Goal: Information Seeking & Learning: Learn about a topic

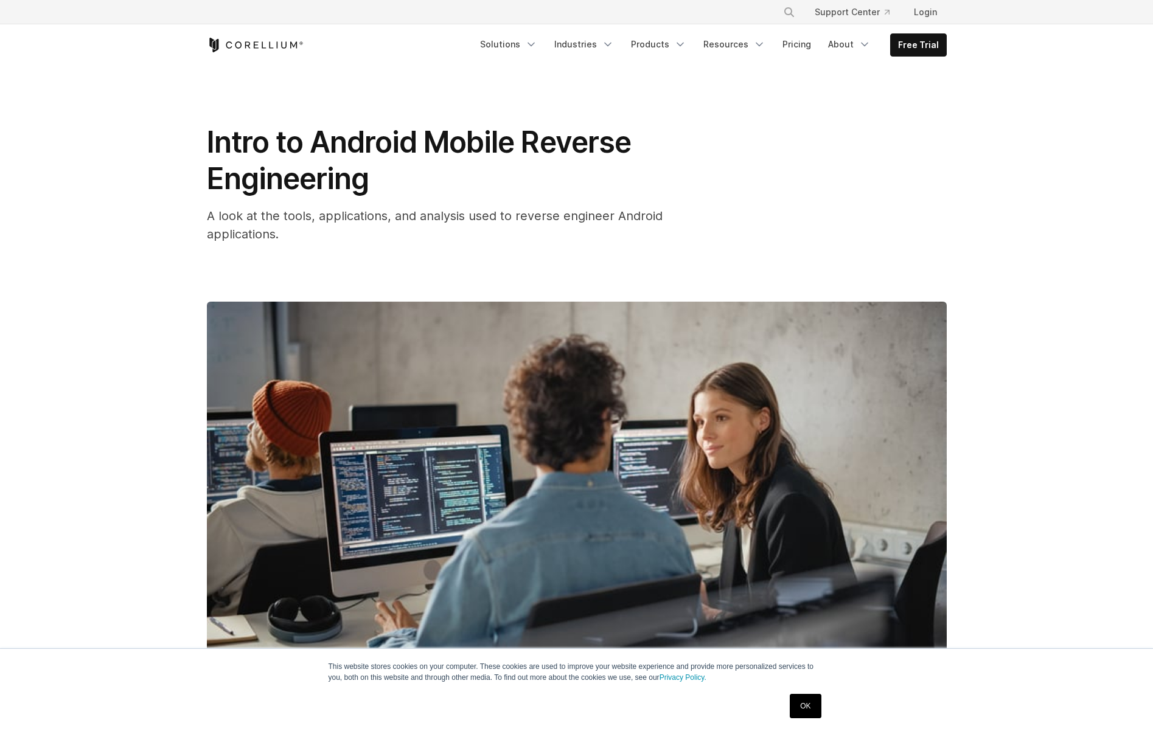
scroll to position [823, 0]
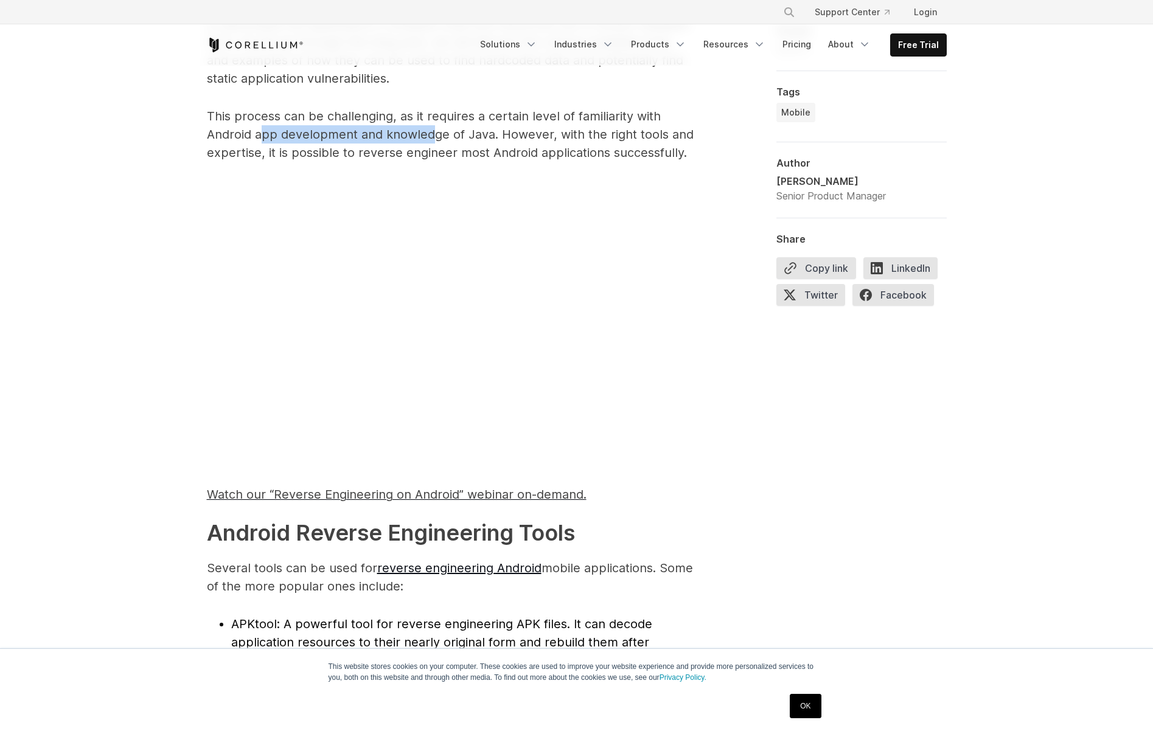
drag, startPoint x: 262, startPoint y: 128, endPoint x: 483, endPoint y: 146, distance: 221.6
click at [434, 142] on p "This process can be challenging, as it requires a certain level of familiarity …" at bounding box center [450, 134] width 487 height 55
drag, startPoint x: 483, startPoint y: 146, endPoint x: 567, endPoint y: 155, distance: 84.5
click at [484, 146] on p "This process can be challenging, as it requires a certain level of familiarity …" at bounding box center [450, 134] width 487 height 55
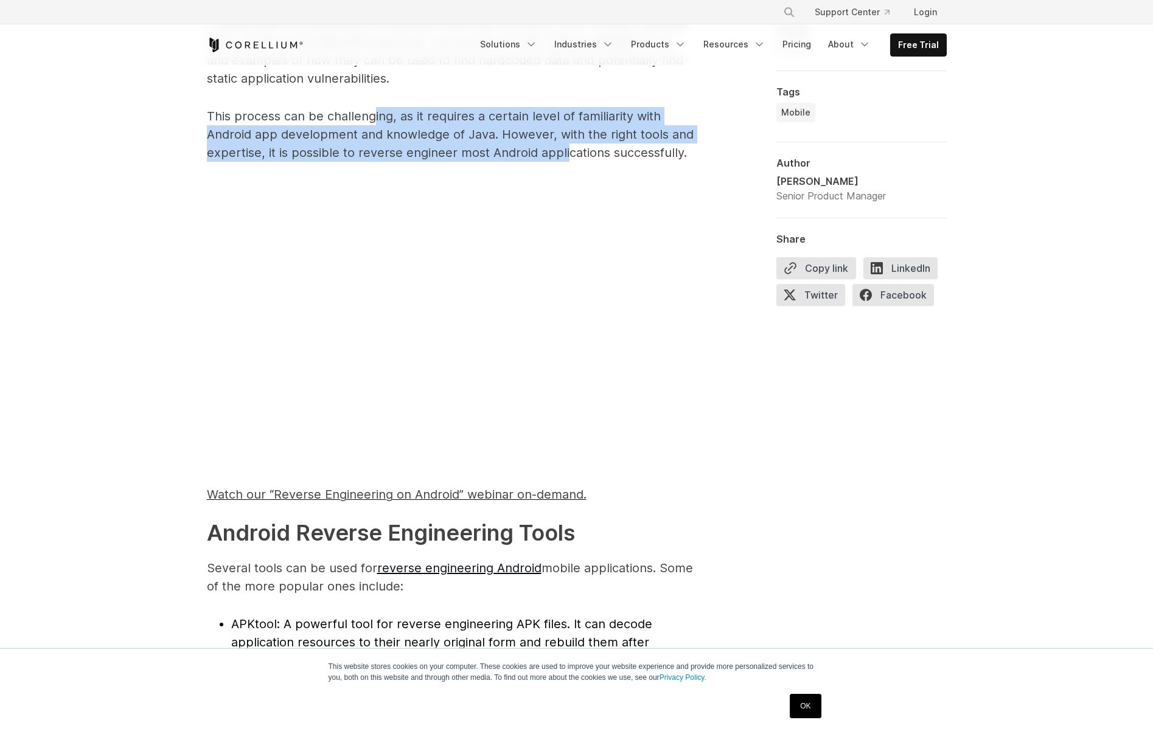
drag, startPoint x: 567, startPoint y: 155, endPoint x: 335, endPoint y: 118, distance: 234.8
click at [355, 120] on p "This process can be challenging, as it requires a certain level of familiarity …" at bounding box center [450, 134] width 487 height 55
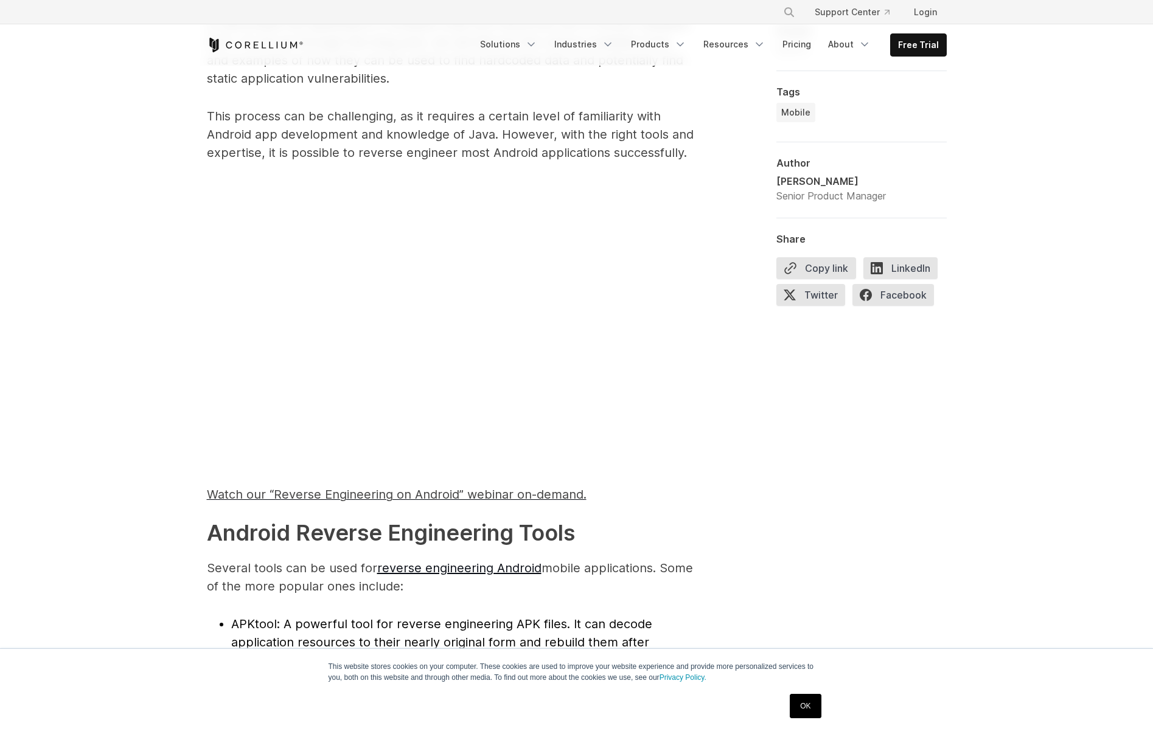
click at [335, 118] on p "This process can be challenging, as it requires a certain level of familiarity …" at bounding box center [450, 134] width 487 height 55
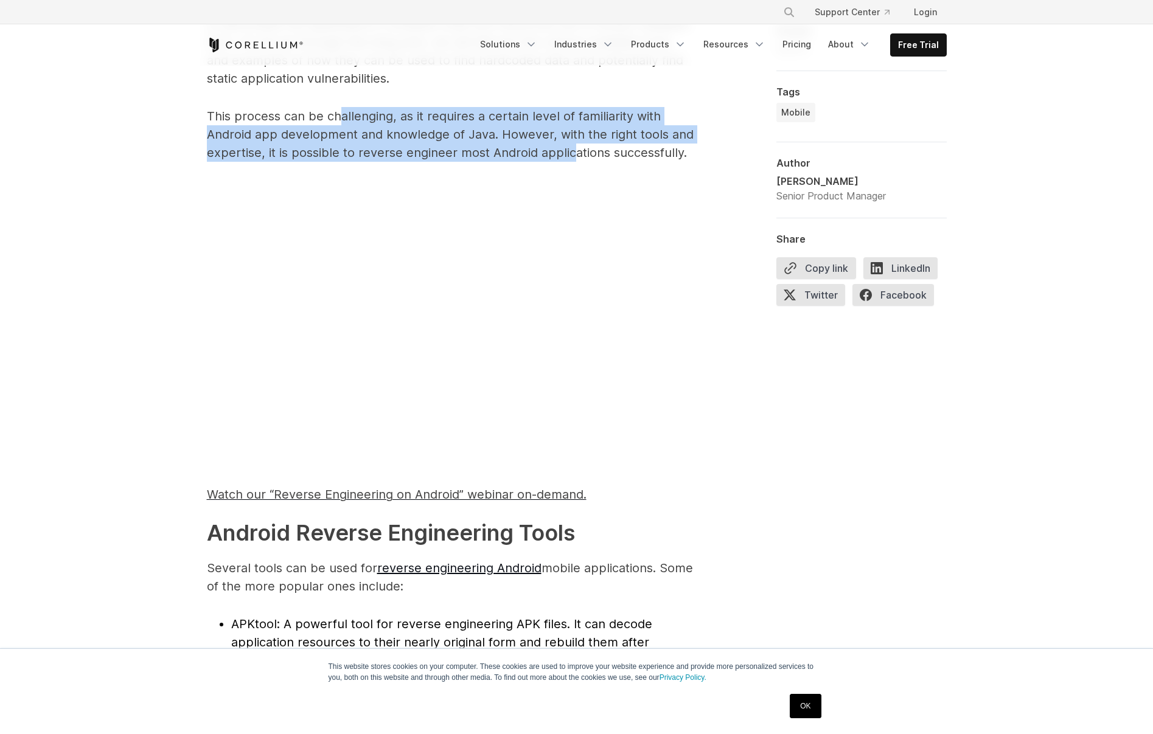
drag, startPoint x: 525, startPoint y: 143, endPoint x: 577, endPoint y: 150, distance: 52.8
click at [569, 148] on p "This process can be challenging, as it requires a certain level of familiarity …" at bounding box center [450, 134] width 487 height 55
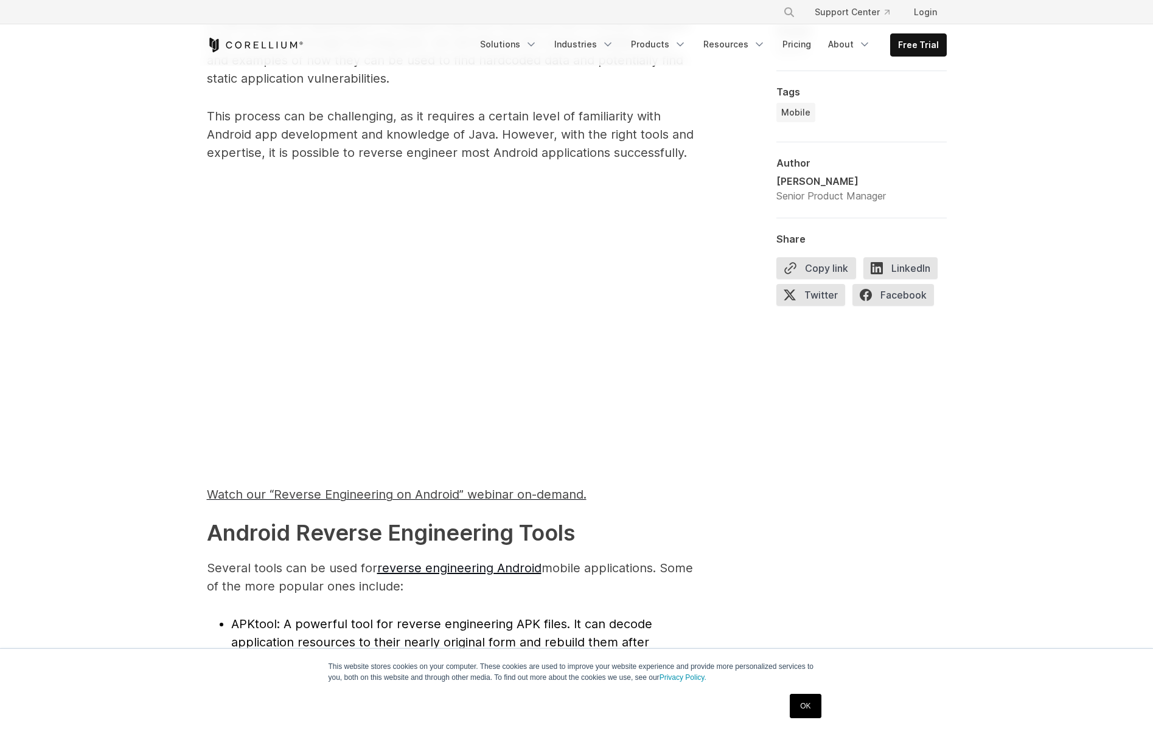
click at [577, 150] on p "This process can be challenging, as it requires a certain level of familiarity …" at bounding box center [450, 134] width 487 height 55
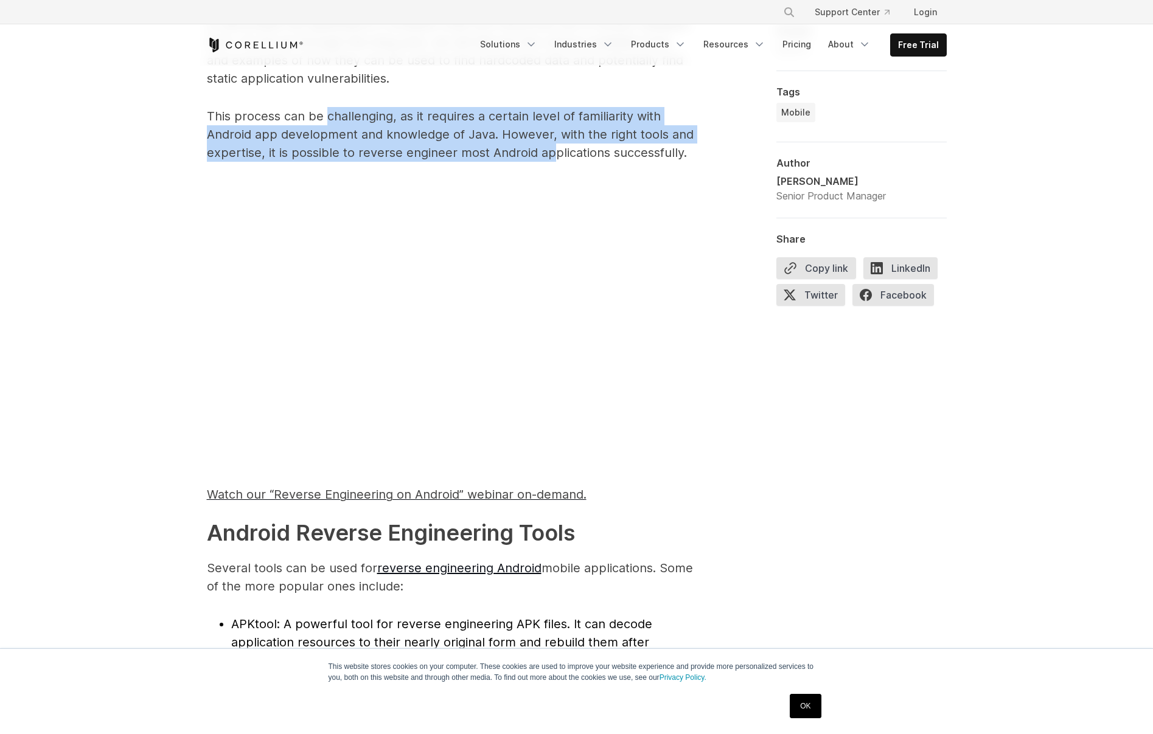
drag, startPoint x: 442, startPoint y: 141, endPoint x: 305, endPoint y: 117, distance: 138.9
click at [325, 123] on p "This process can be challenging, as it requires a certain level of familiarity …" at bounding box center [450, 134] width 487 height 55
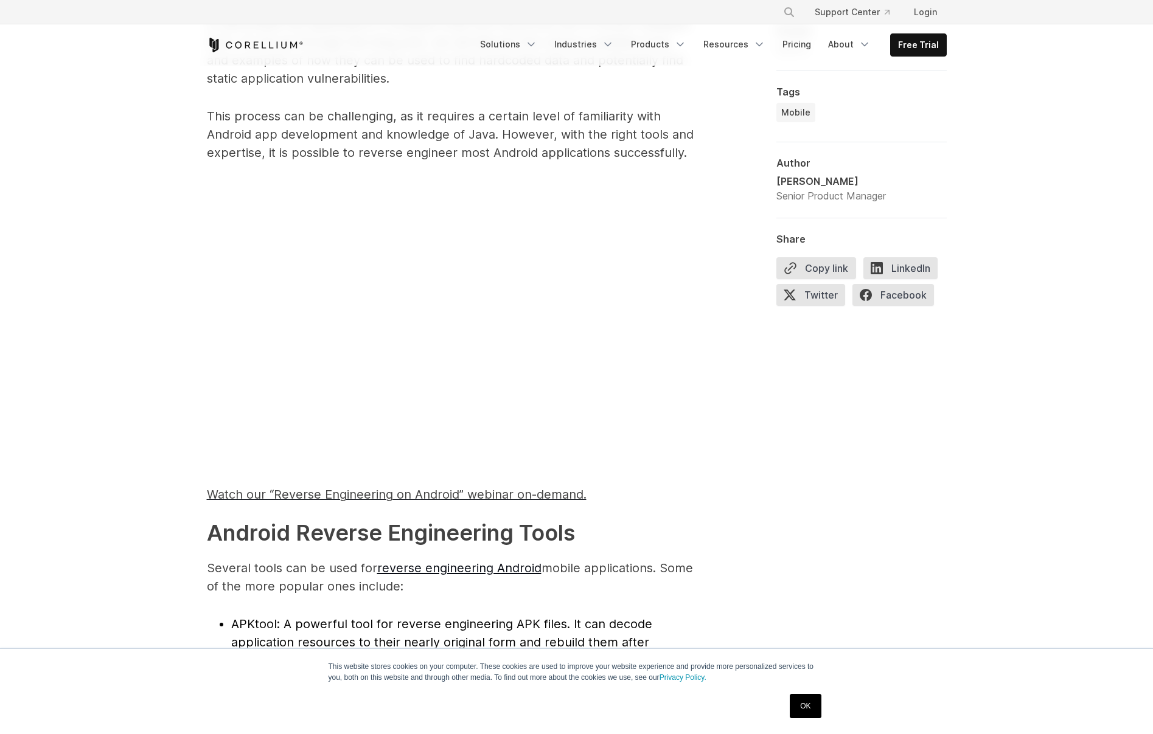
click at [305, 117] on p "This process can be challenging, as it requires a certain level of familiarity …" at bounding box center [450, 134] width 487 height 55
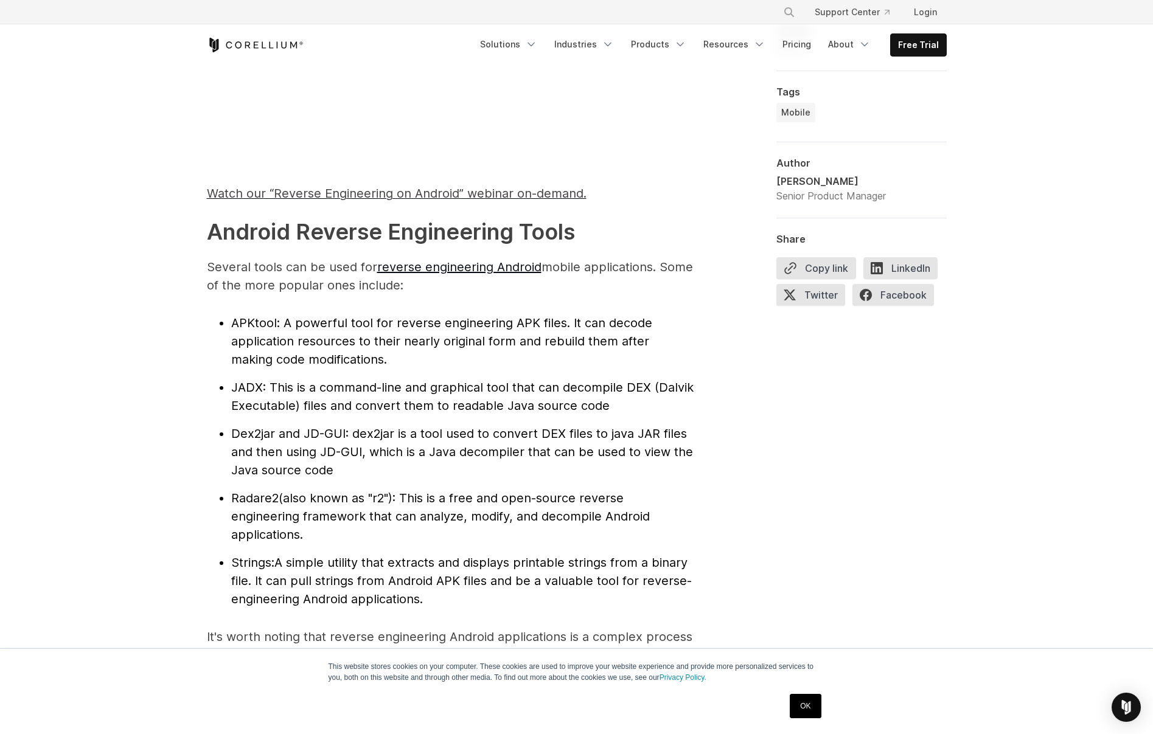
scroll to position [1187, 0]
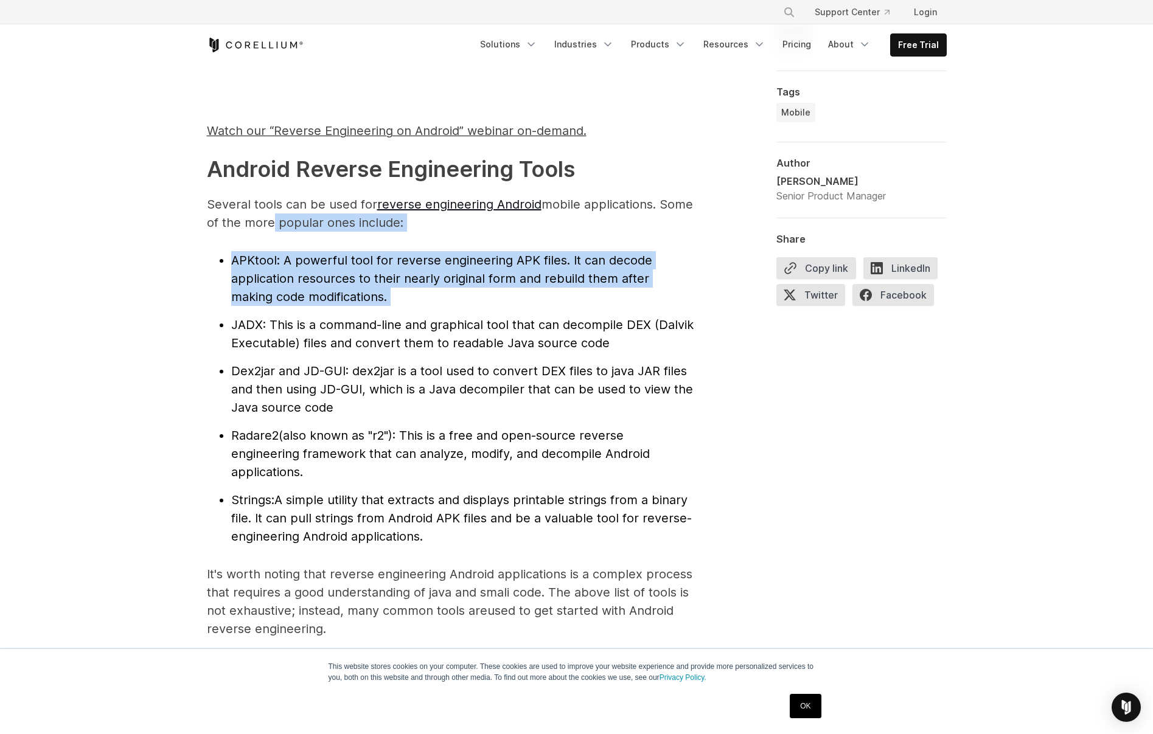
drag, startPoint x: 308, startPoint y: 265, endPoint x: 372, endPoint y: 332, distance: 93.4
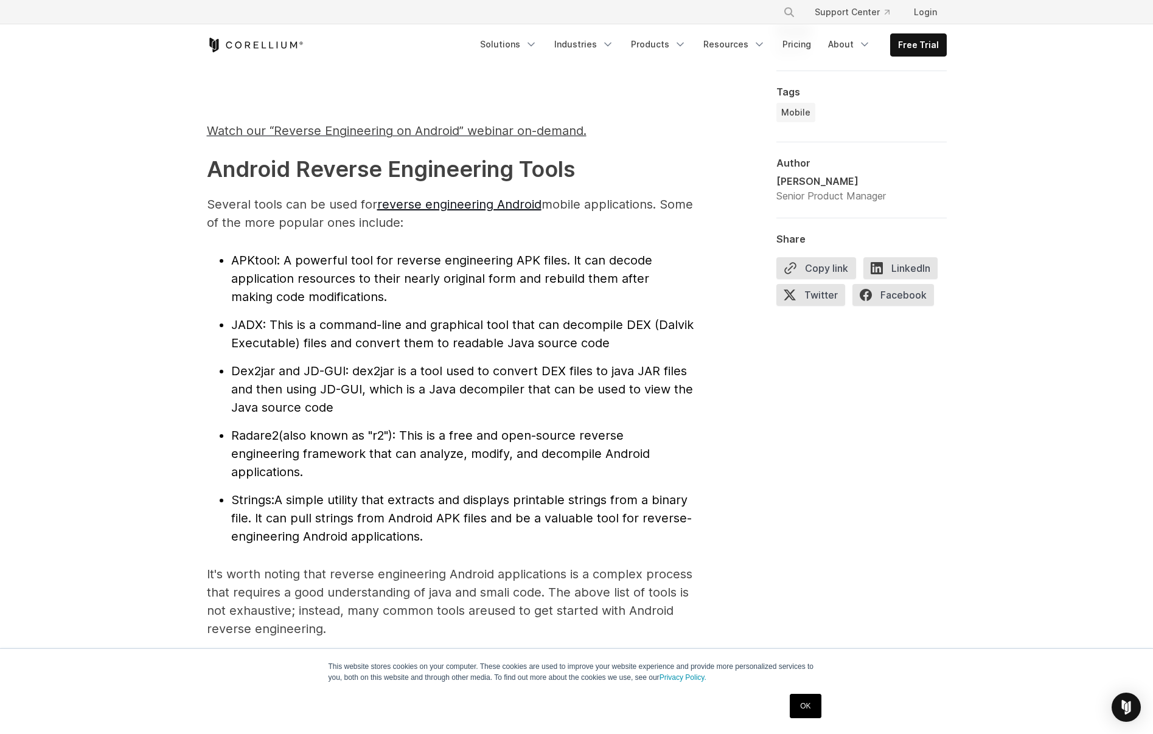
drag, startPoint x: 372, startPoint y: 332, endPoint x: 307, endPoint y: 282, distance: 82.9
click at [373, 332] on span ": This is a command-line and graphical tool that can decompile DEX (Dalvik Exec…" at bounding box center [462, 334] width 462 height 33
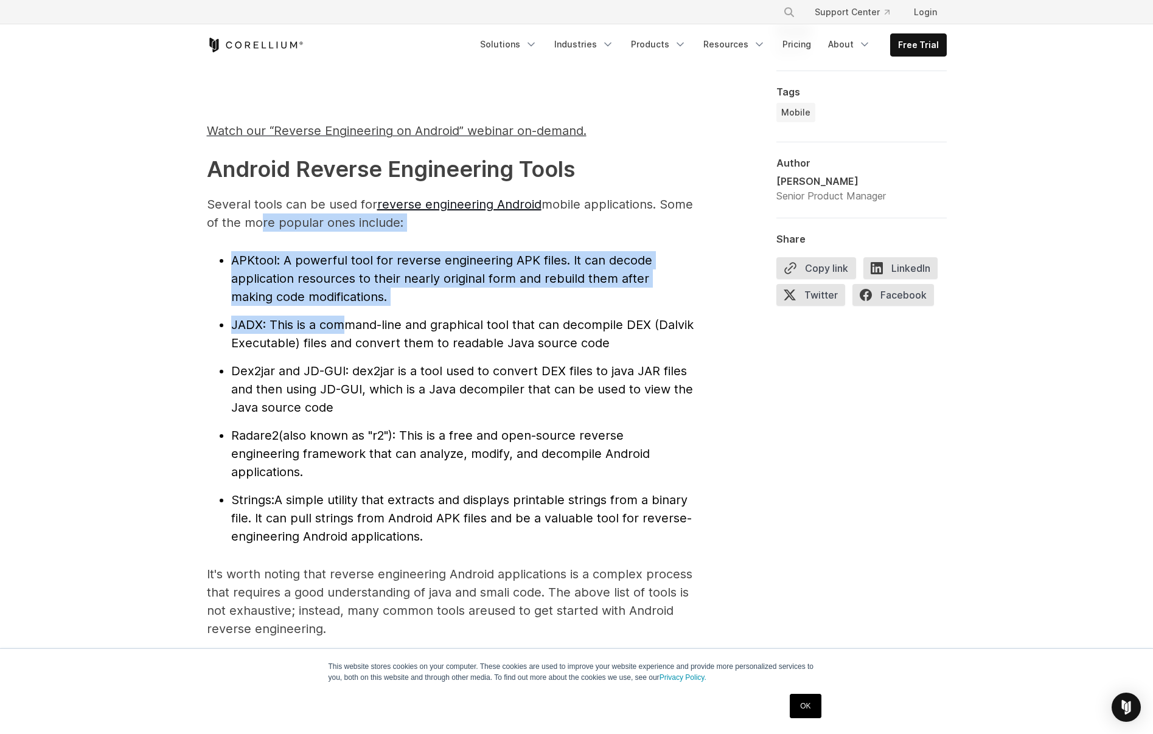
drag, startPoint x: 307, startPoint y: 282, endPoint x: 249, endPoint y: 223, distance: 81.8
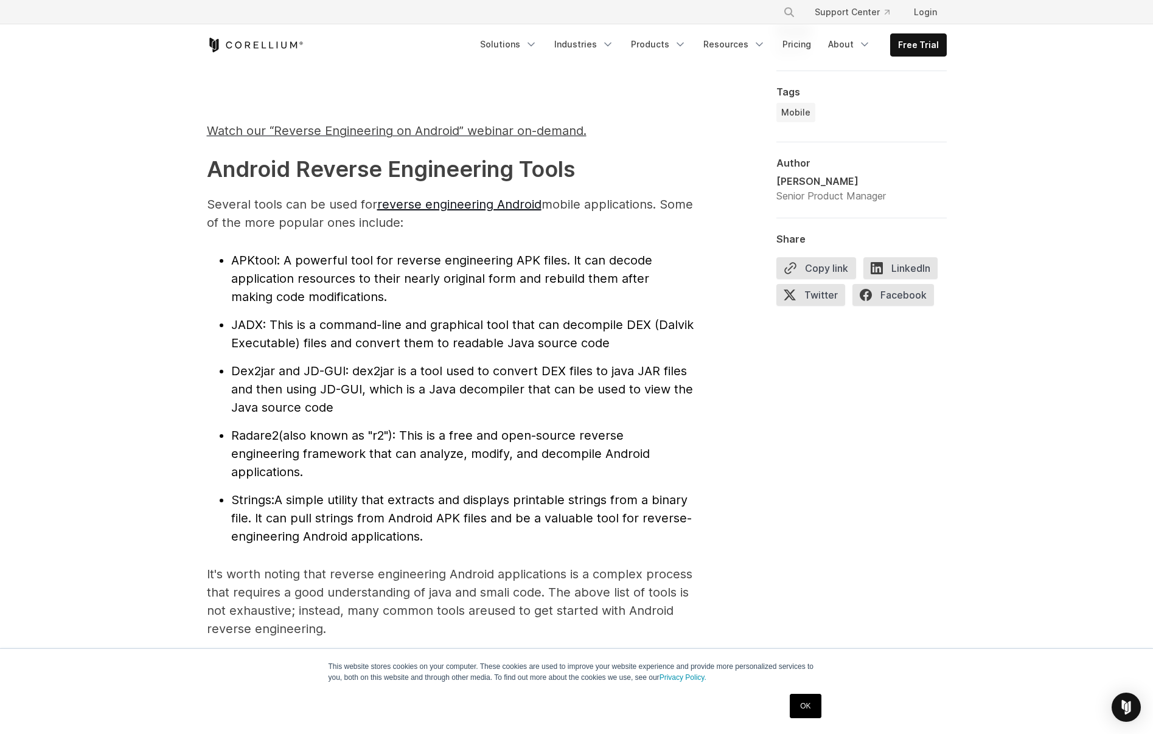
click at [249, 223] on p "Several tools can be used for reverse engineering Android mobile applications. …" at bounding box center [450, 213] width 487 height 37
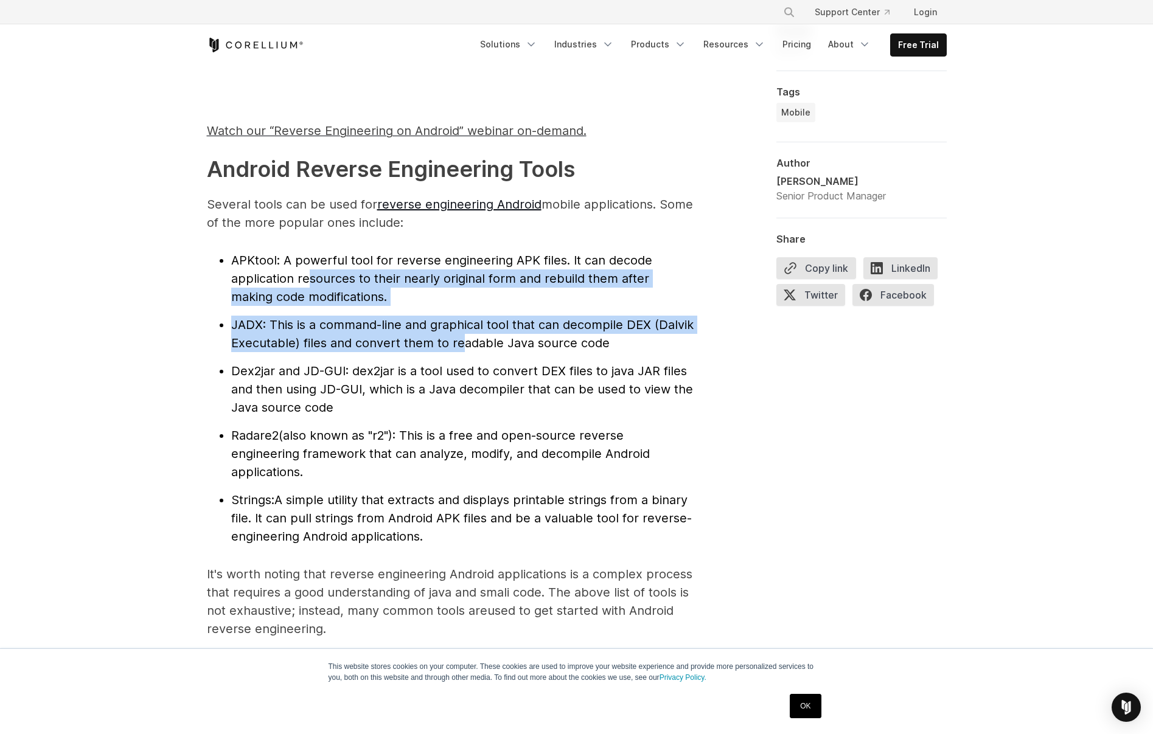
drag, startPoint x: 446, startPoint y: 335, endPoint x: 299, endPoint y: 270, distance: 161.0
click at [305, 276] on ul "APKtool : A powerful tool for reverse engineering APK files. It can decode appl…" at bounding box center [450, 398] width 487 height 295
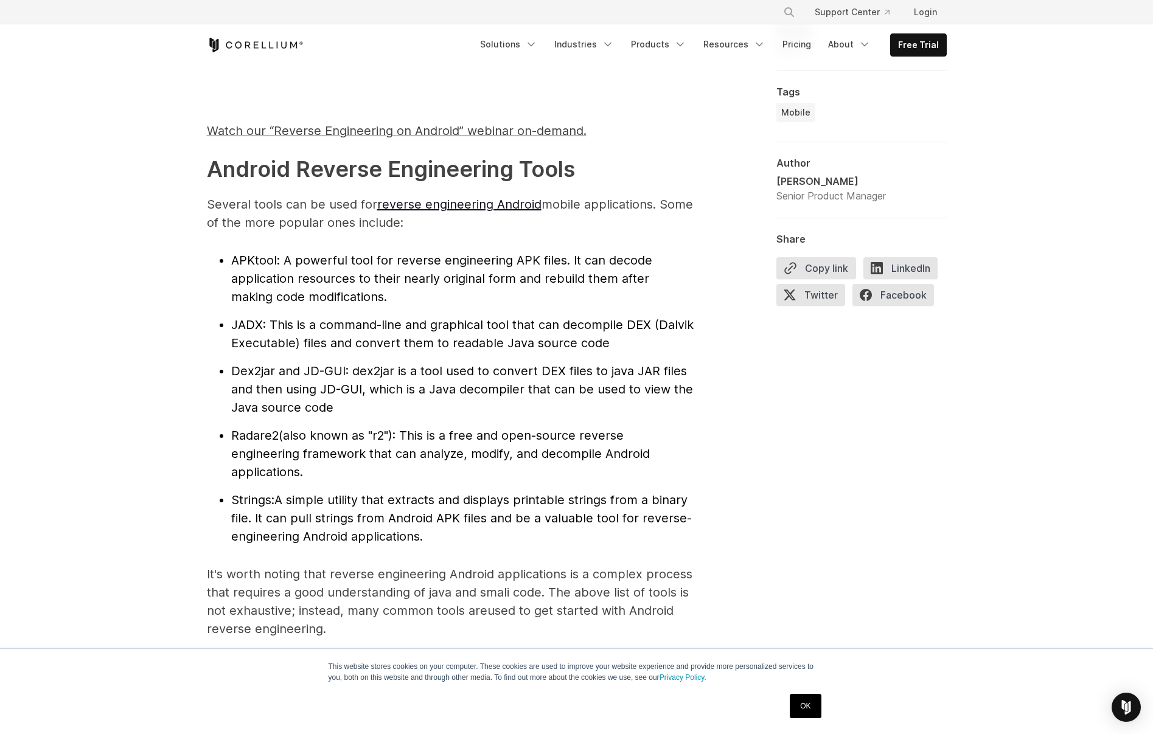
click at [299, 270] on li "APKtool : A powerful tool for reverse engineering APK files. It can decode appl…" at bounding box center [462, 278] width 462 height 55
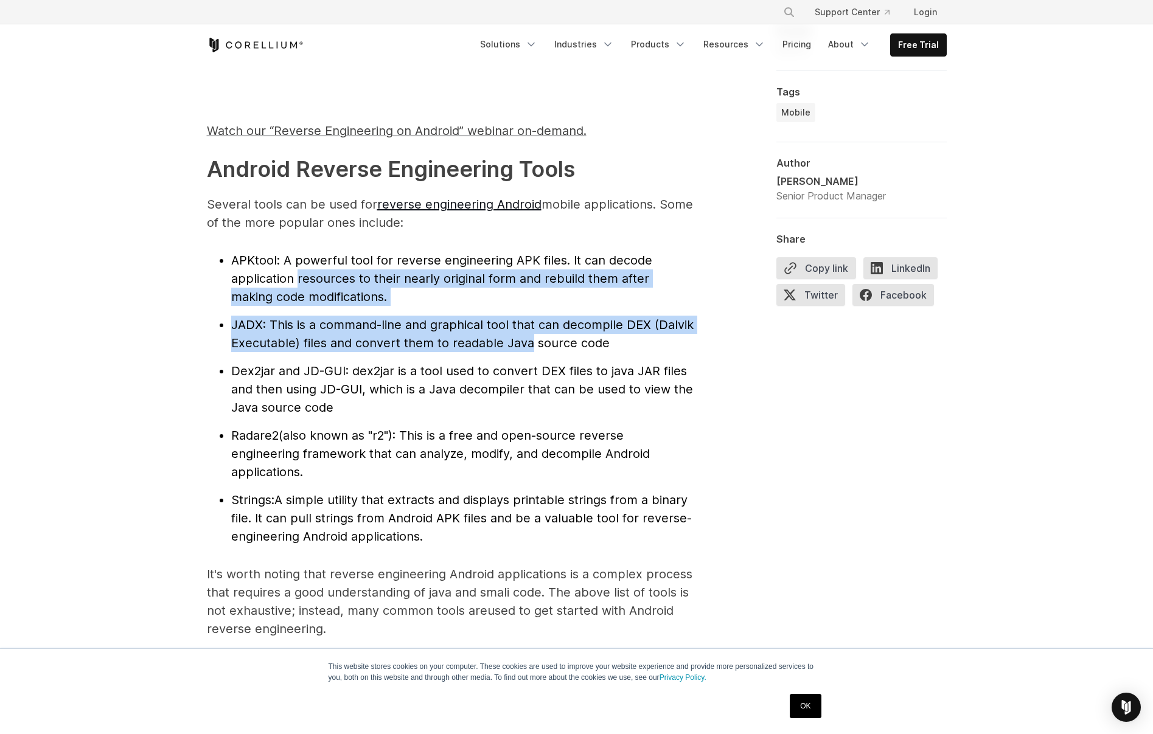
drag, startPoint x: 490, startPoint y: 333, endPoint x: 520, endPoint y: 341, distance: 30.3
click at [520, 341] on ul "APKtool : A powerful tool for reverse engineering APK files. It can decode appl…" at bounding box center [450, 398] width 487 height 295
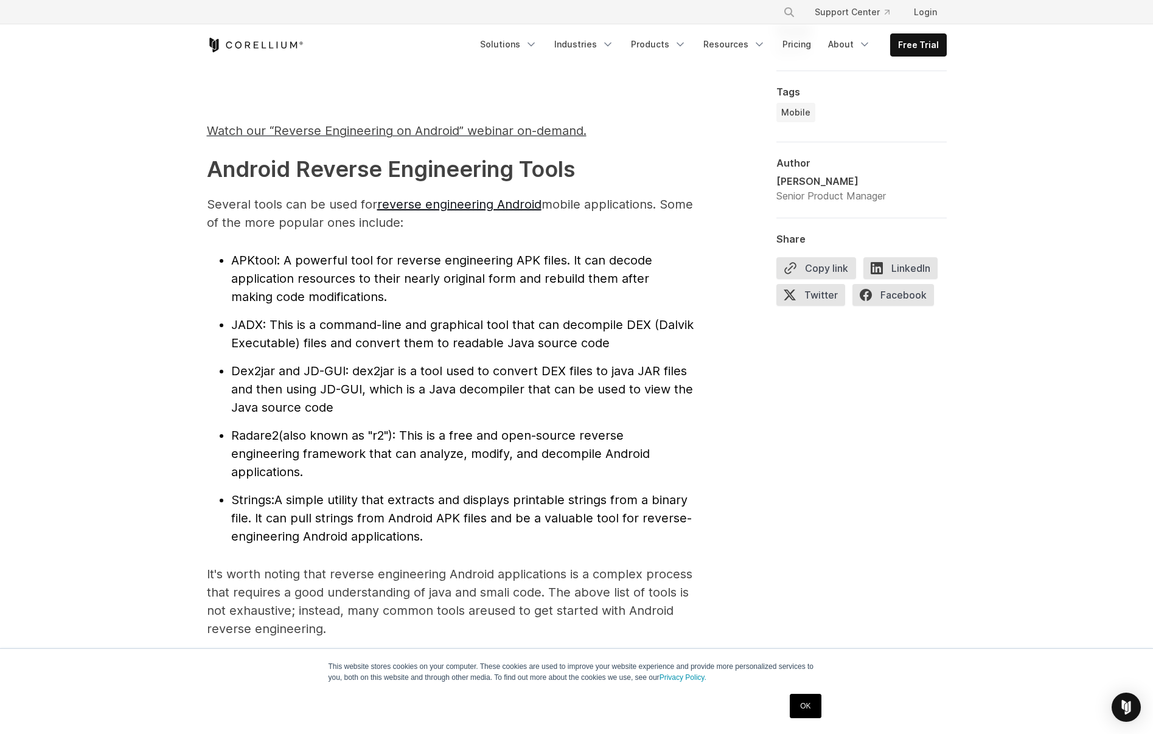
click at [560, 347] on span ": This is a command-line and graphical tool that can decompile DEX (Dalvik Exec…" at bounding box center [462, 334] width 462 height 33
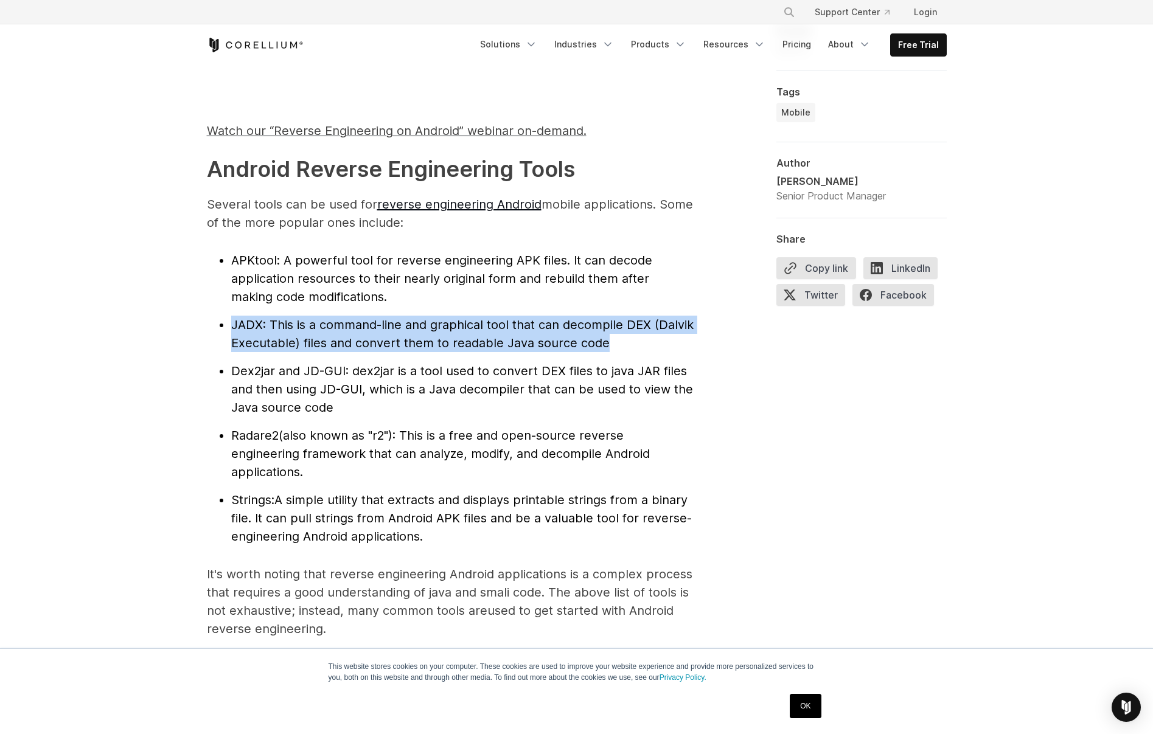
drag, startPoint x: 621, startPoint y: 346, endPoint x: 370, endPoint y: 285, distance: 258.0
click at [374, 286] on ul "APKtool : A powerful tool for reverse engineering APK files. It can decode appl…" at bounding box center [450, 398] width 487 height 295
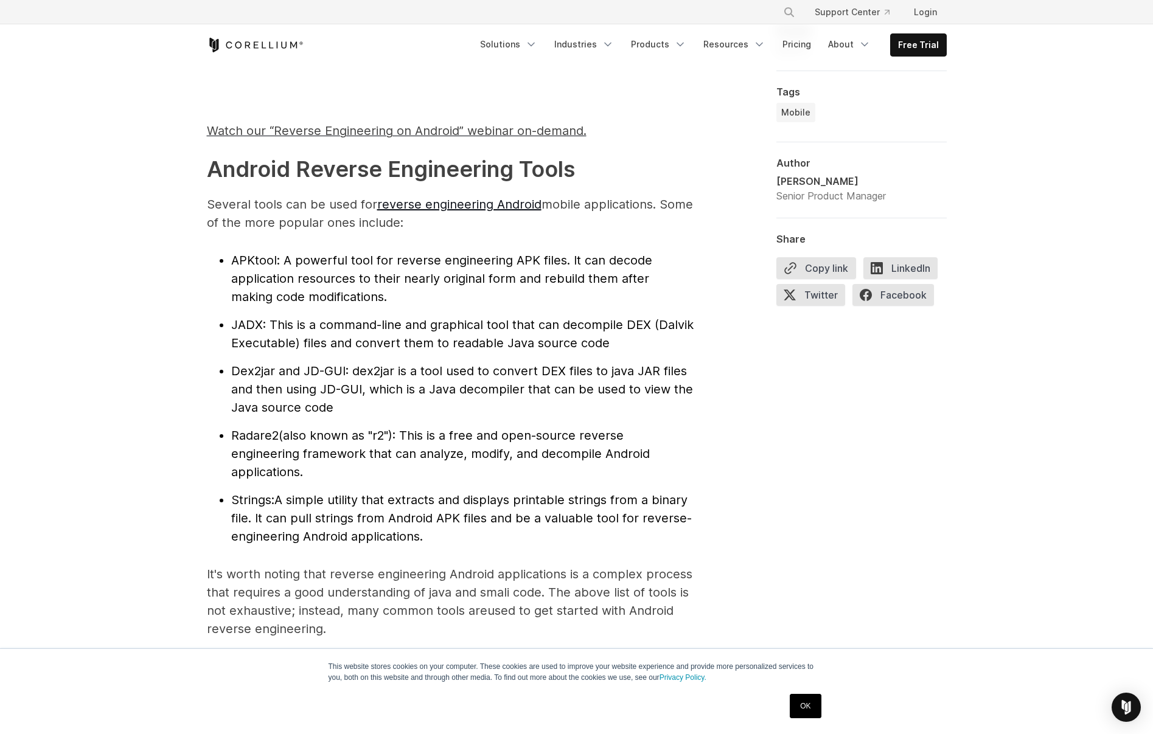
click at [359, 281] on span ": A powerful tool for reverse engineering APK files. It can decode application …" at bounding box center [441, 278] width 421 height 51
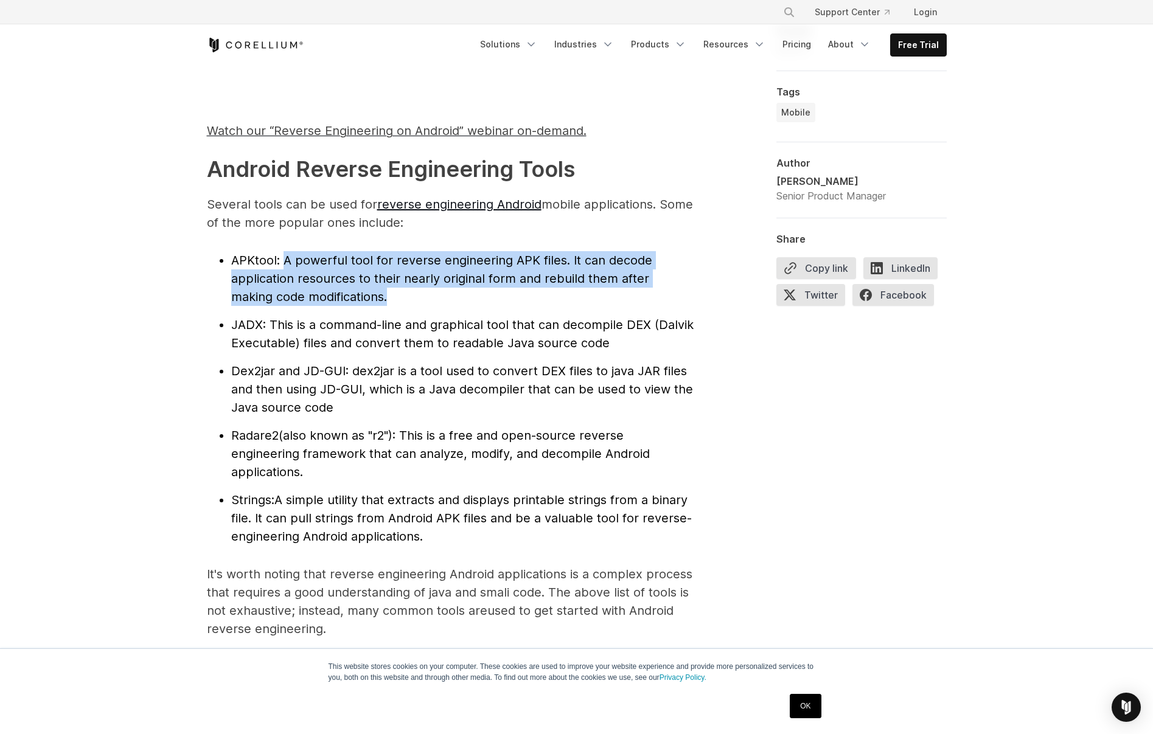
drag, startPoint x: 282, startPoint y: 264, endPoint x: 565, endPoint y: 323, distance: 288.9
click at [524, 316] on ul "APKtool : A powerful tool for reverse engineering APK files. It can decode appl…" at bounding box center [450, 398] width 487 height 295
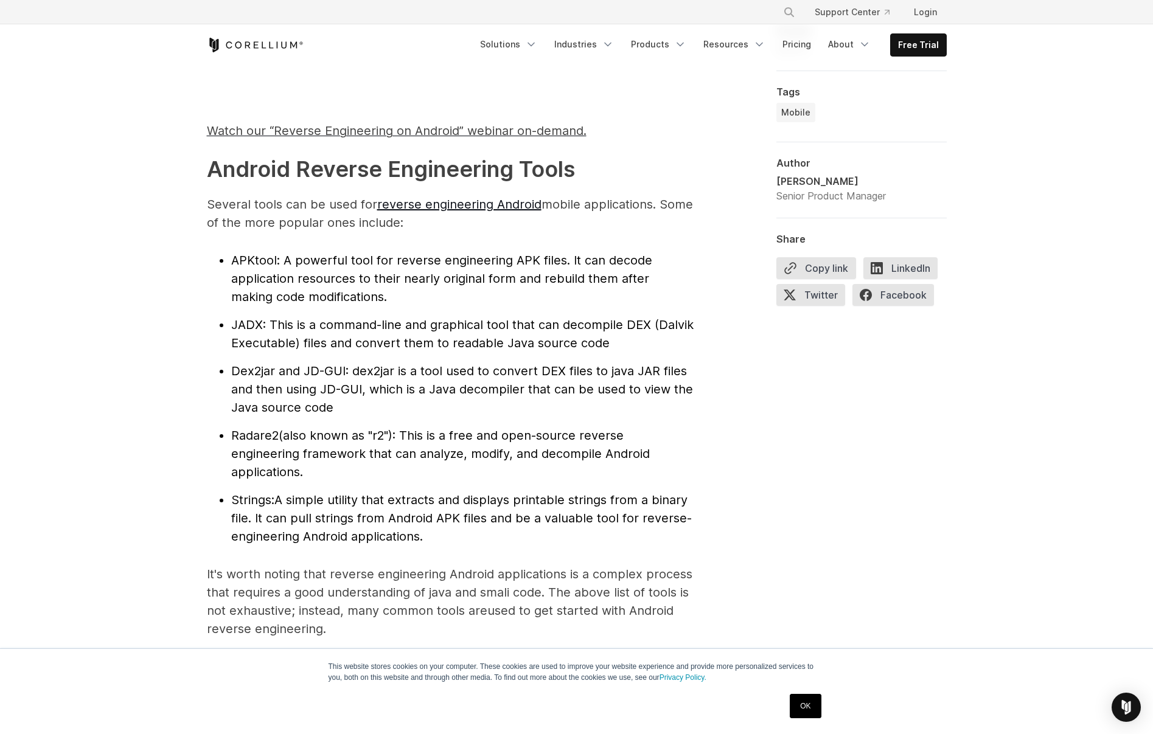
click at [565, 323] on span ": This is a command-line and graphical tool that can decompile DEX (Dalvik Exec…" at bounding box center [462, 334] width 462 height 33
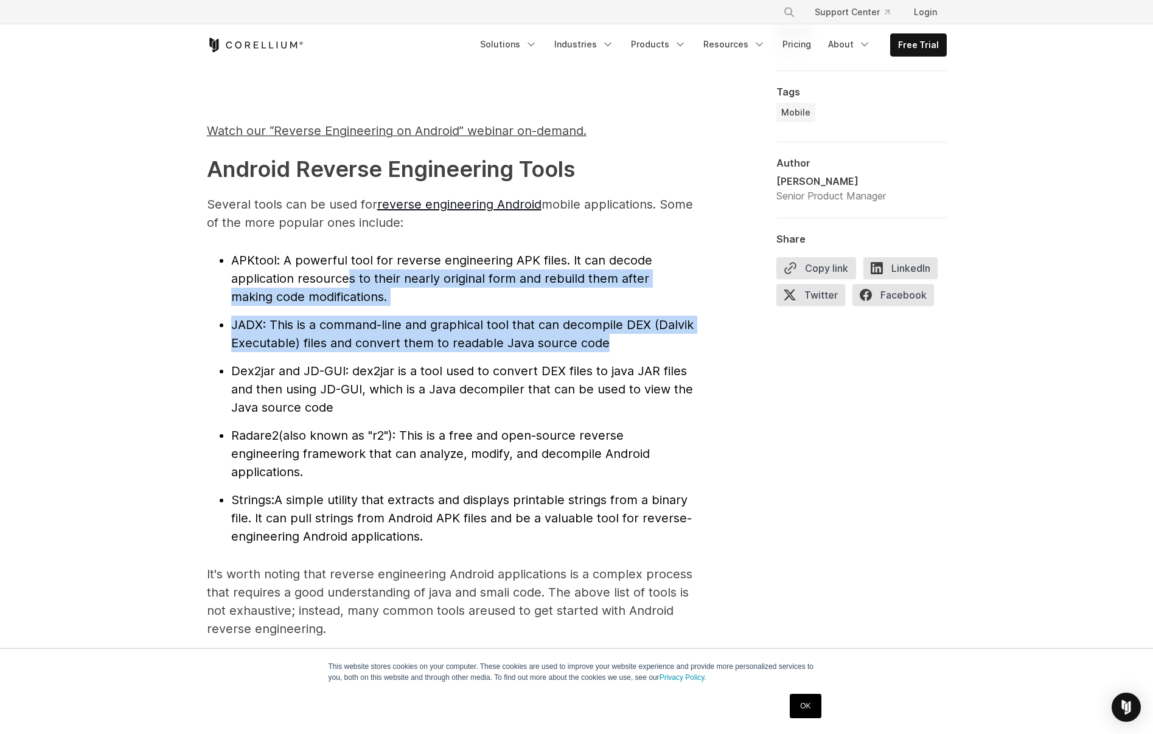
drag, startPoint x: 613, startPoint y: 336, endPoint x: 344, endPoint y: 271, distance: 276.9
click at [344, 271] on ul "APKtool : A powerful tool for reverse engineering APK files. It can decode appl…" at bounding box center [450, 398] width 487 height 295
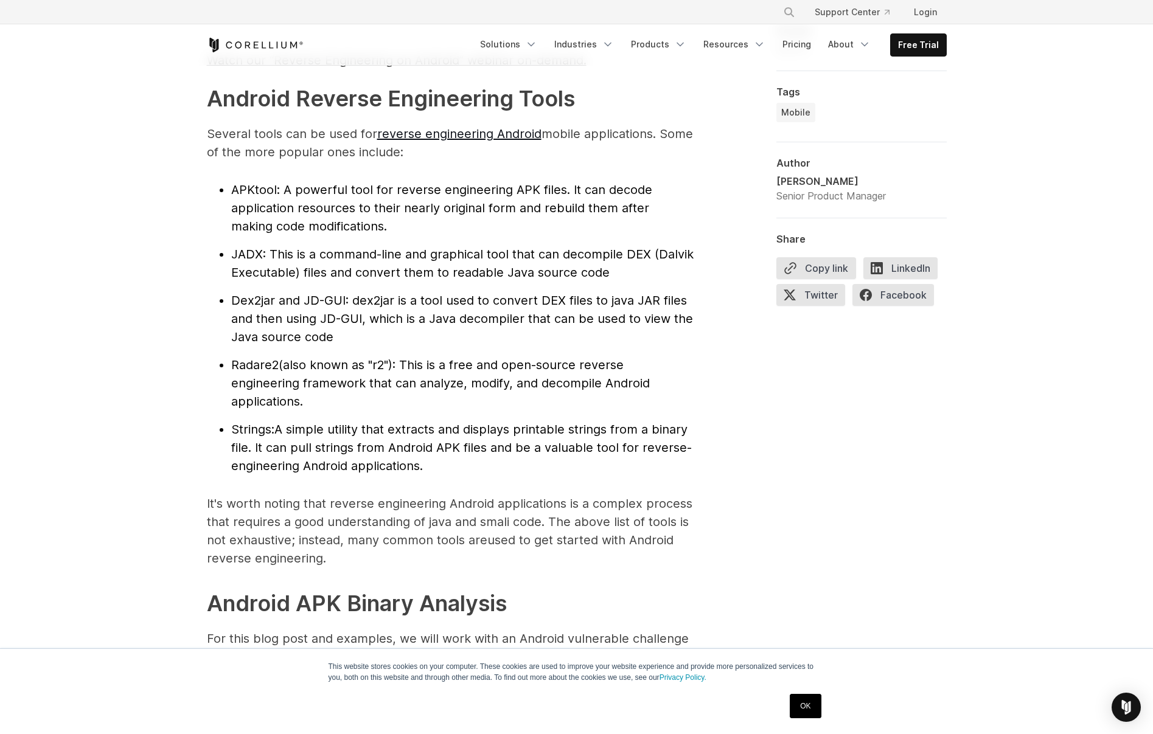
scroll to position [1320, 0]
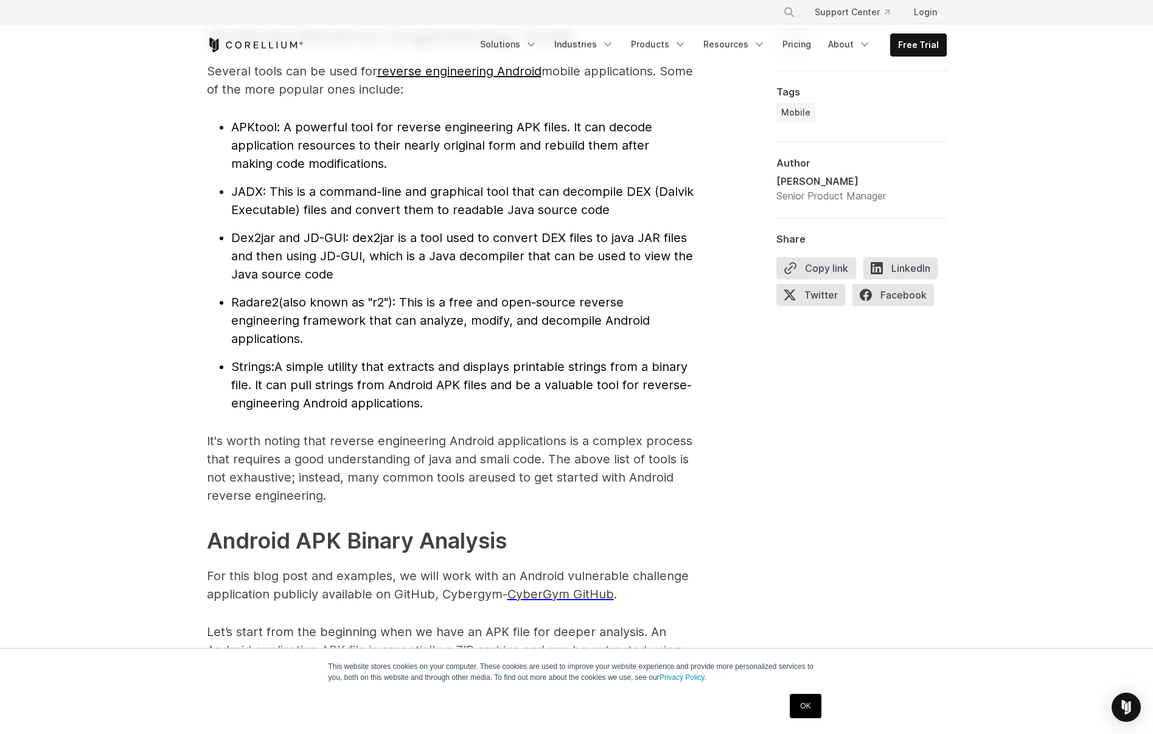
click at [258, 189] on span "JADX" at bounding box center [247, 191] width 32 height 15
click at [257, 134] on span "APKtool" at bounding box center [254, 127] width 46 height 15
drag, startPoint x: 257, startPoint y: 134, endPoint x: 269, endPoint y: 148, distance: 18.6
click at [257, 134] on span "APKtool" at bounding box center [254, 127] width 46 height 15
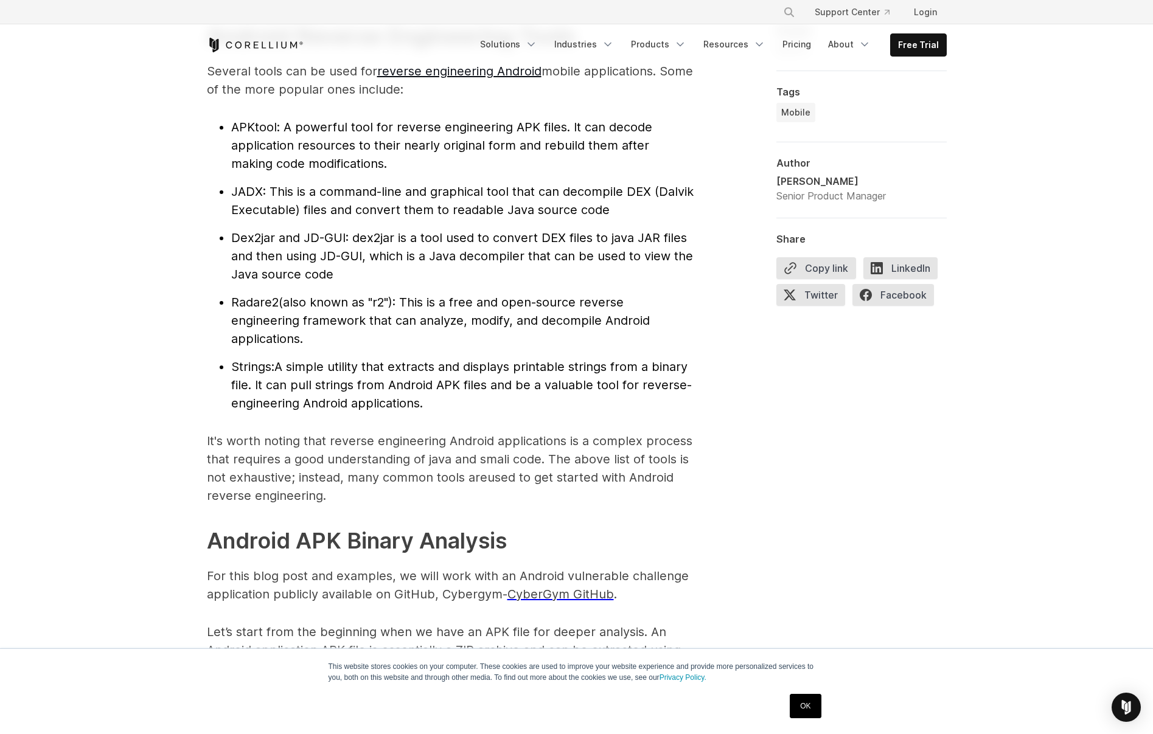
click at [355, 164] on li "APKtool : A powerful tool for reverse engineering APK files. It can decode appl…" at bounding box center [462, 145] width 462 height 55
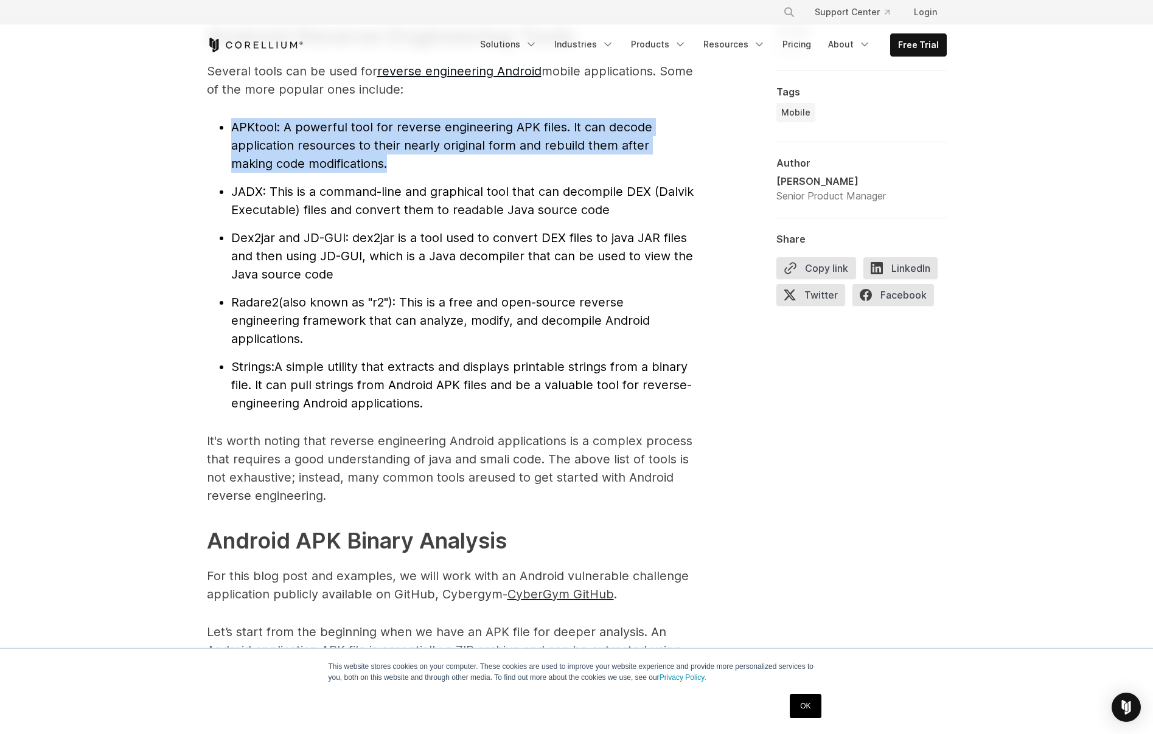
drag, startPoint x: 246, startPoint y: 127, endPoint x: 240, endPoint y: 123, distance: 7.4
click at [241, 124] on li "APKtool : A powerful tool for reverse engineering APK files. It can decode appl…" at bounding box center [462, 145] width 462 height 55
click at [240, 123] on span "APKtool" at bounding box center [254, 127] width 46 height 15
drag, startPoint x: 318, startPoint y: 153, endPoint x: 357, endPoint y: 173, distance: 43.8
click at [357, 173] on ul "APKtool : A powerful tool for reverse engineering APK files. It can decode appl…" at bounding box center [450, 265] width 487 height 295
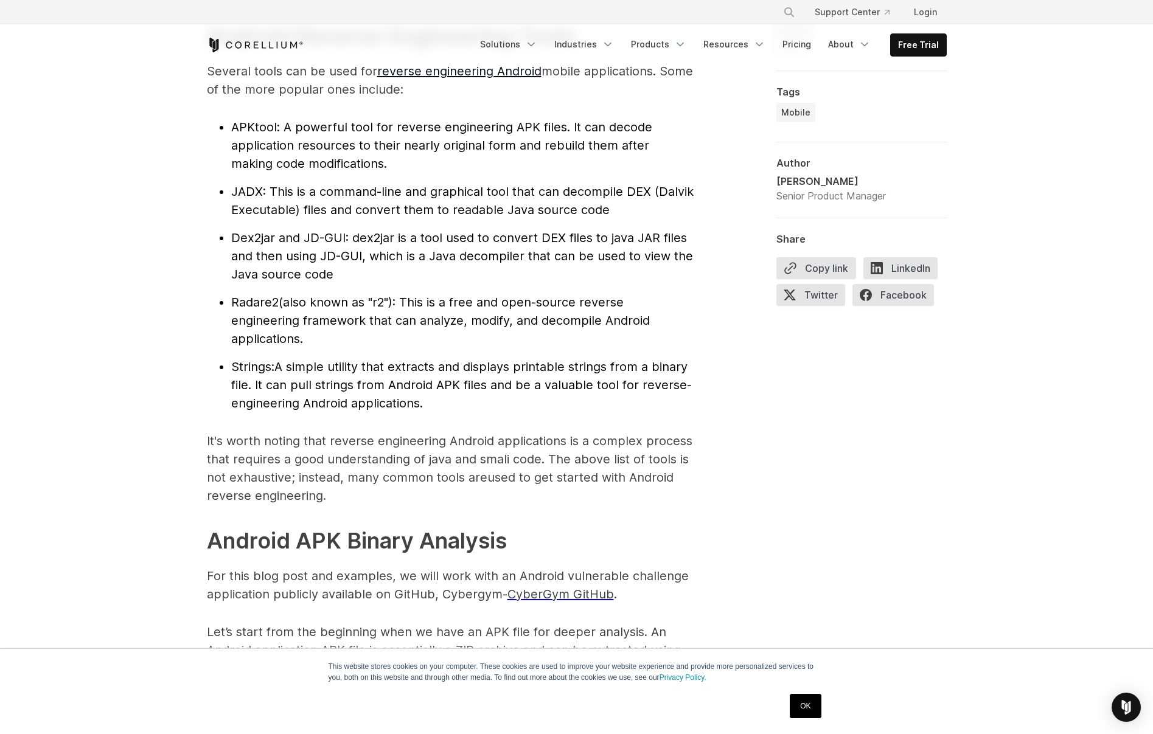
click at [358, 174] on ul "APKtool : A powerful tool for reverse engineering APK files. It can decode appl…" at bounding box center [450, 265] width 487 height 295
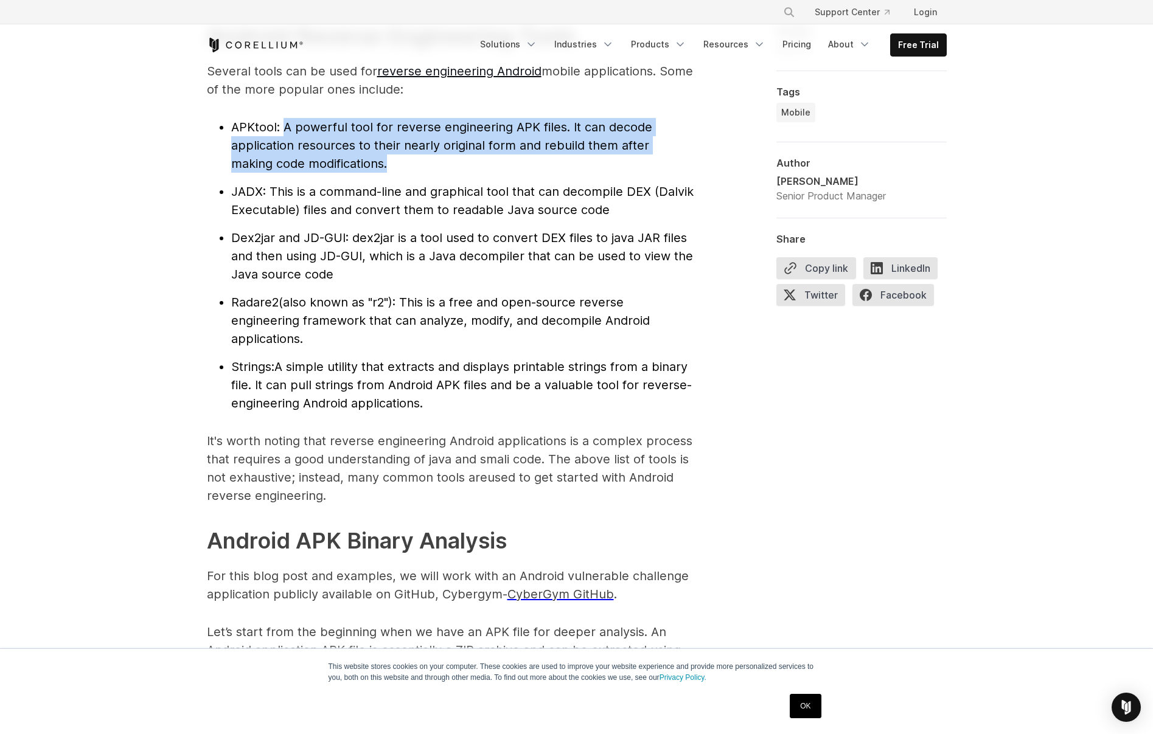
drag, startPoint x: 333, startPoint y: 155, endPoint x: 280, endPoint y: 127, distance: 59.9
click at [282, 127] on li "APKtool : A powerful tool for reverse engineering APK files. It can decode appl…" at bounding box center [462, 145] width 462 height 55
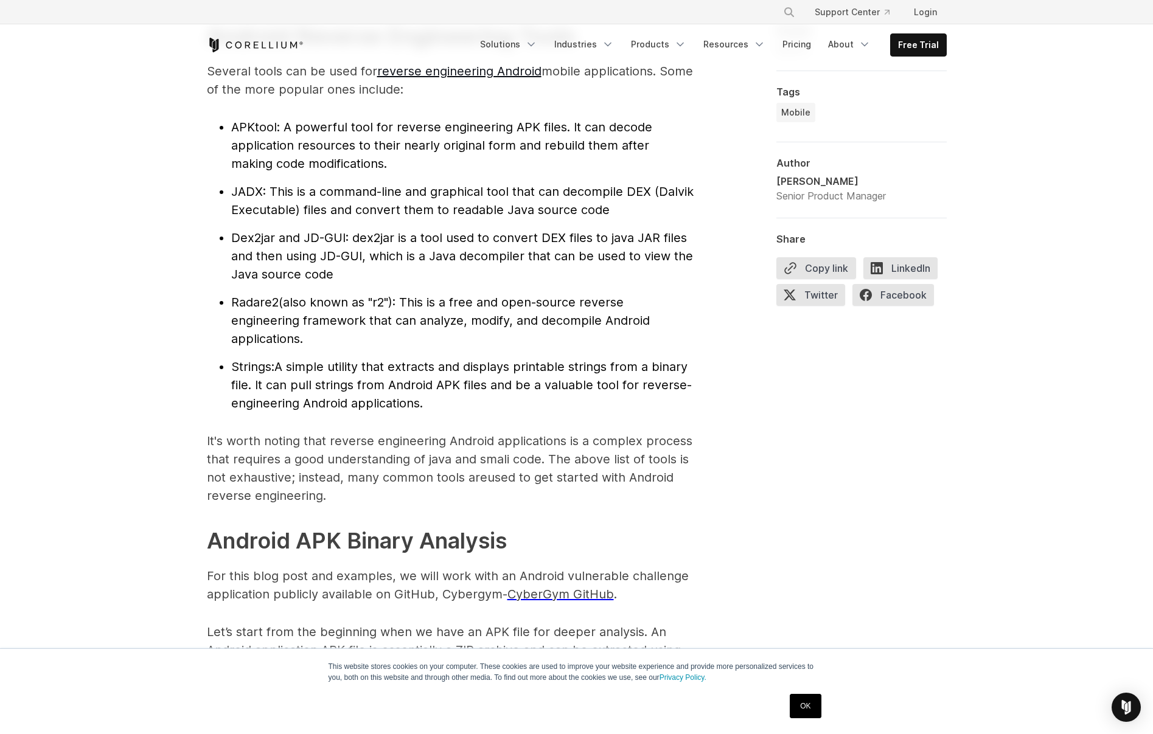
click at [280, 127] on span ": A powerful tool for reverse engineering APK files. It can decode application …" at bounding box center [441, 145] width 421 height 51
click at [246, 120] on span "APKtool" at bounding box center [254, 127] width 46 height 15
copy span "APKtool"
